Goal: Task Accomplishment & Management: Manage account settings

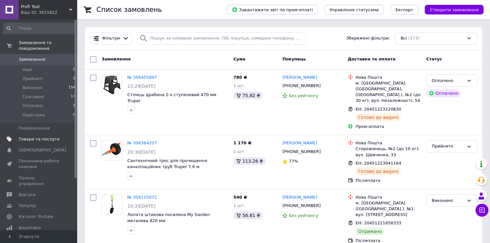
click at [31, 136] on span "Товари та послуги" at bounding box center [39, 139] width 41 height 6
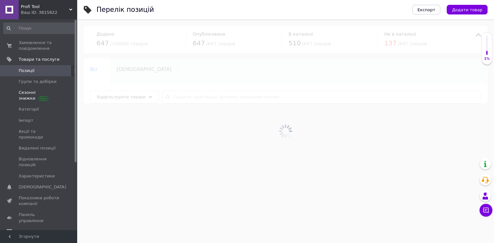
click at [28, 95] on span "Сезонні знижки" at bounding box center [39, 96] width 41 height 12
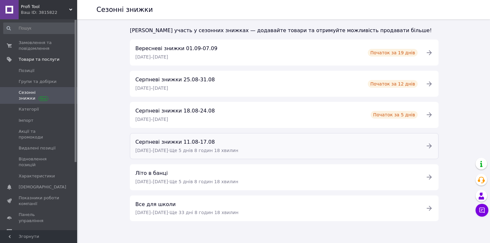
scroll to position [108, 0]
click at [430, 145] on icon at bounding box center [428, 145] width 5 height 5
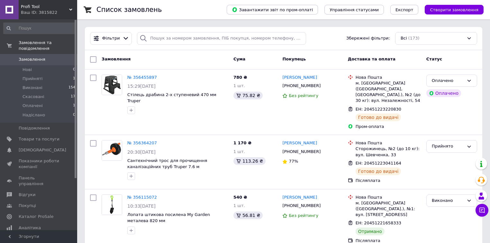
click at [39, 10] on div "Ваш ID: 3815822" at bounding box center [49, 13] width 56 height 6
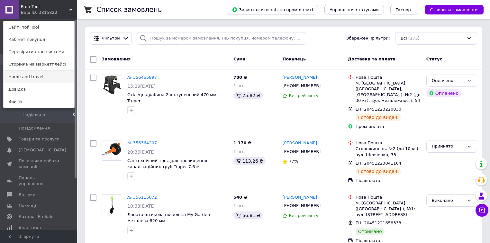
click at [34, 78] on link "Home and travel" at bounding box center [39, 77] width 71 height 12
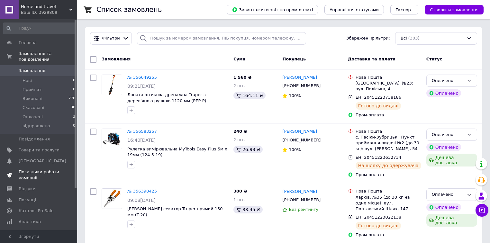
click at [33, 169] on span "Показники роботи компанії" at bounding box center [39, 175] width 41 height 12
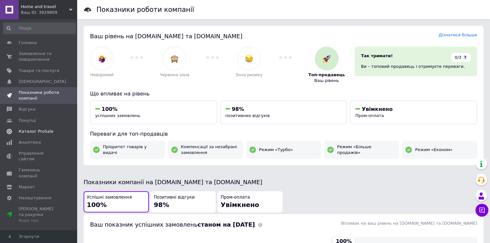
click at [29, 133] on span "Каталог ProSale" at bounding box center [36, 132] width 35 height 6
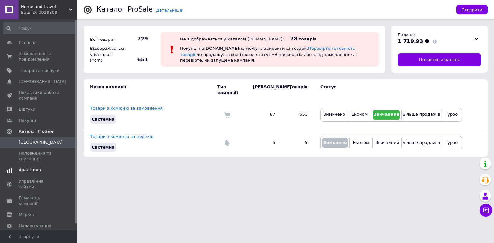
click at [33, 170] on span "Аналітика" at bounding box center [30, 170] width 22 height 6
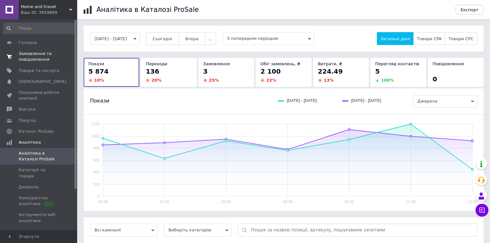
click at [29, 57] on span "Замовлення та повідомлення" at bounding box center [39, 57] width 41 height 12
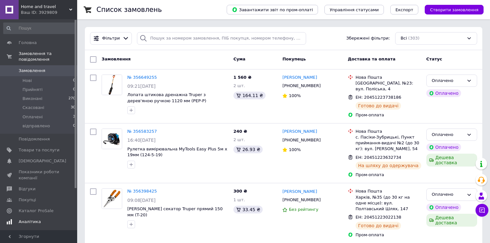
click at [30, 219] on span "Аналітика" at bounding box center [30, 222] width 22 height 6
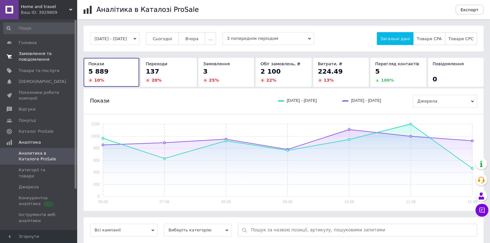
click at [30, 54] on span "Замовлення та повідомлення" at bounding box center [39, 57] width 41 height 12
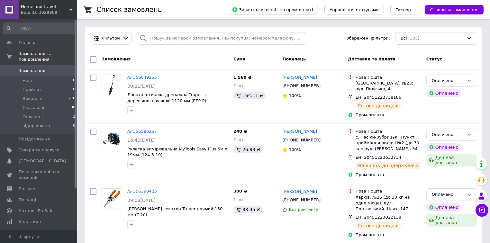
click at [48, 10] on div "Ваш ID: 3929809" at bounding box center [49, 13] width 56 height 6
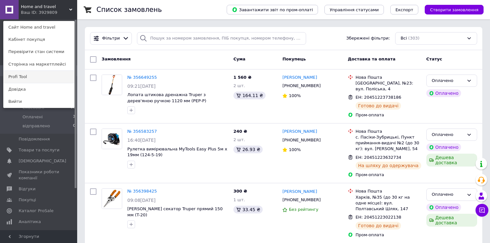
click at [34, 76] on link "Profi Tool" at bounding box center [39, 77] width 71 height 12
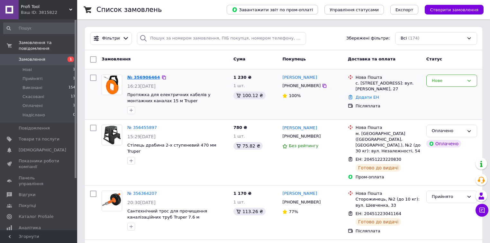
click at [145, 77] on link "№ 356906464" at bounding box center [143, 77] width 33 height 5
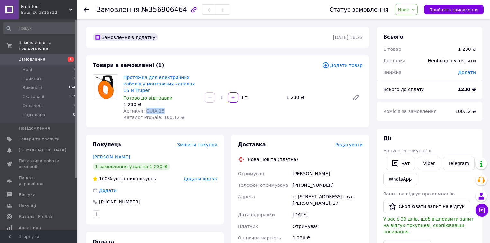
drag, startPoint x: 158, startPoint y: 104, endPoint x: 143, endPoint y: 104, distance: 15.1
click at [143, 108] on span "Артикул: GUIA-15" at bounding box center [143, 110] width 41 height 5
copy span "GUIA-15"
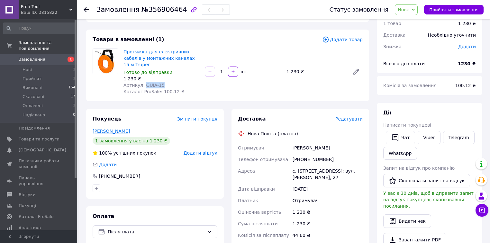
click at [117, 129] on link "Сурмяк Дмитро" at bounding box center [111, 131] width 37 height 5
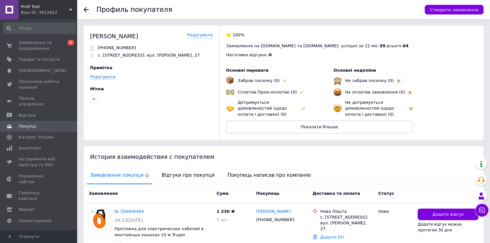
click at [86, 7] on use at bounding box center [86, 9] width 5 height 5
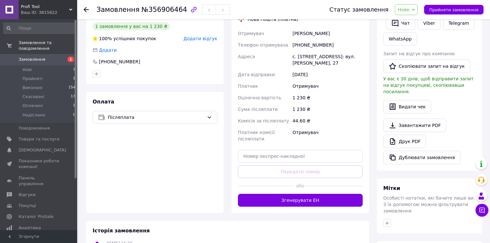
scroll to position [154, 0]
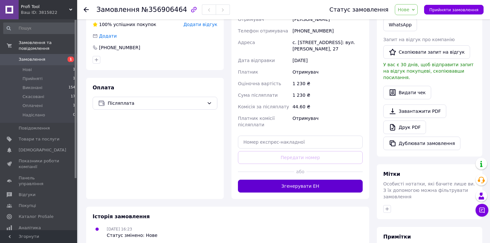
click at [283, 180] on button "Згенерувати ЕН" at bounding box center [300, 186] width 125 height 13
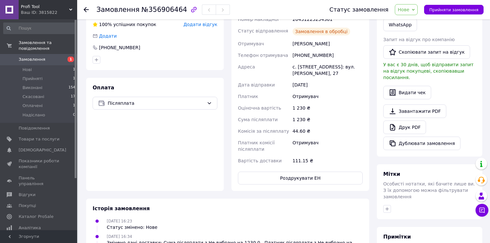
click at [458, 10] on span "Прийняти замовлення" at bounding box center [453, 9] width 49 height 5
drag, startPoint x: 86, startPoint y: 9, endPoint x: 78, endPoint y: 0, distance: 11.6
click at [86, 9] on icon at bounding box center [86, 9] width 5 height 5
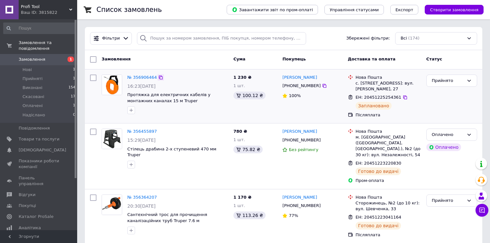
click at [158, 76] on icon at bounding box center [160, 77] width 5 height 5
click at [33, 6] on span "Profi Tool" at bounding box center [45, 7] width 48 height 6
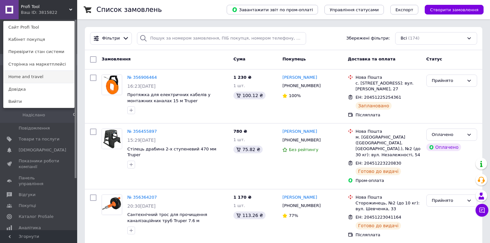
click at [40, 78] on link "Home and travel" at bounding box center [39, 77] width 71 height 12
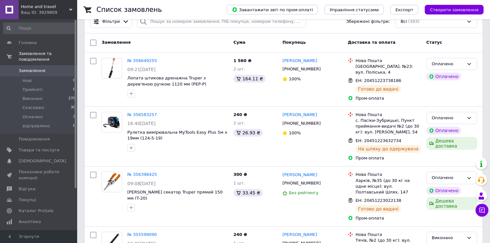
scroll to position [51, 0]
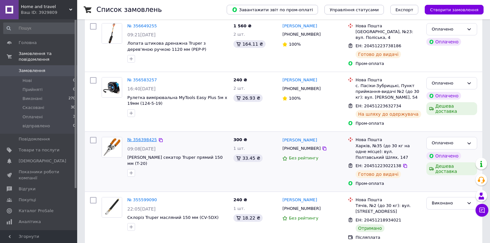
click at [144, 137] on link "№ 356398425" at bounding box center [142, 139] width 30 height 5
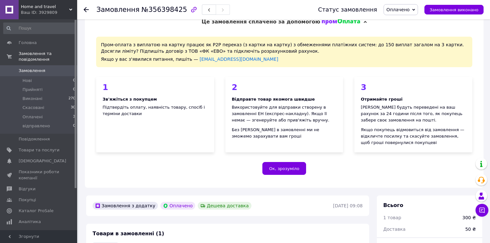
scroll to position [129, 0]
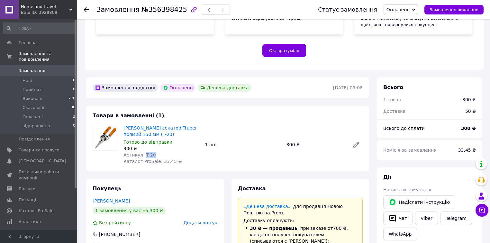
drag, startPoint x: 150, startPoint y: 156, endPoint x: 143, endPoint y: 157, distance: 7.8
click at [143, 157] on span "Артикул: T-20" at bounding box center [139, 154] width 32 height 5
copy span "T-20"
drag, startPoint x: 175, startPoint y: 10, endPoint x: 97, endPoint y: 14, distance: 78.5
click at [97, 14] on div "Замовлення №356398425" at bounding box center [162, 9] width 133 height 11
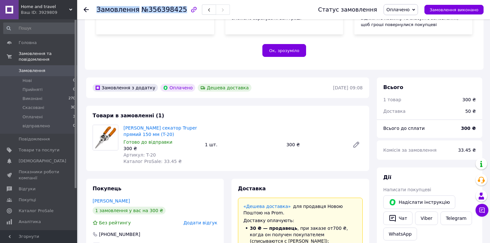
copy h1 "Замовлення №356398425"
click at [85, 10] on icon at bounding box center [86, 9] width 5 height 5
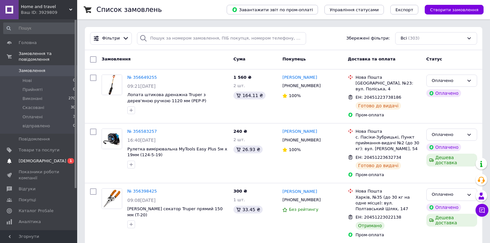
click at [43, 158] on span "[DEMOGRAPHIC_DATA]" at bounding box center [39, 161] width 41 height 6
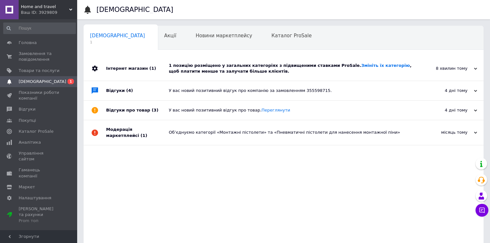
click at [204, 64] on div "1 позицію розміщено у загальних категоріях з підвищеними ставками ProSale. Змін…" at bounding box center [291, 69] width 244 height 12
